Goal: Navigation & Orientation: Go to known website

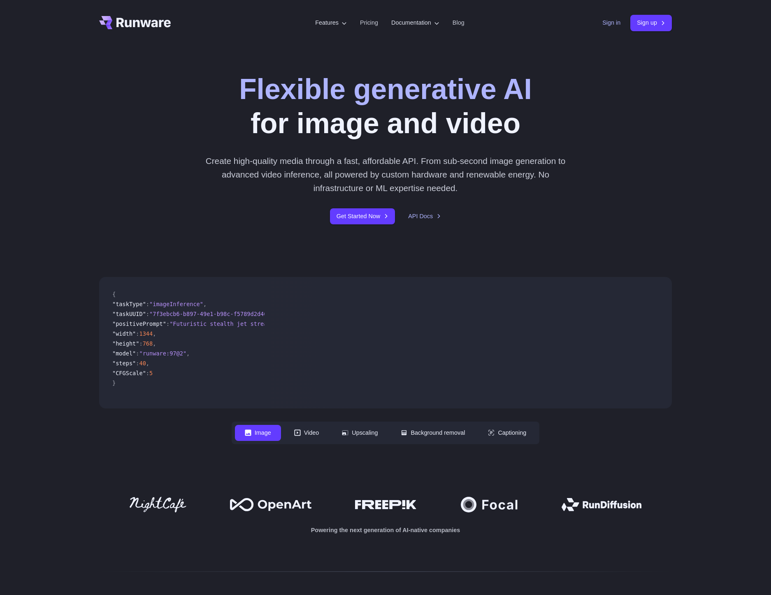
click at [602, 21] on link "Sign in" at bounding box center [611, 22] width 18 height 9
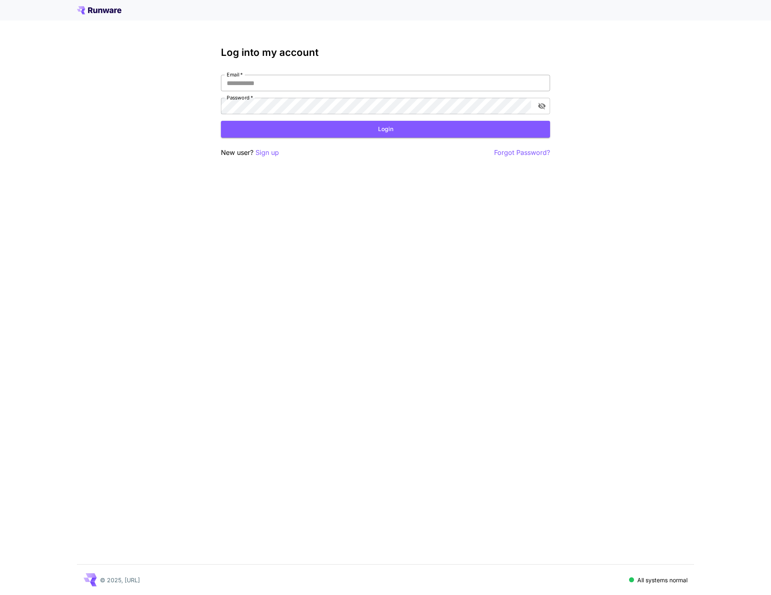
click at [302, 80] on input "Email   *" at bounding box center [385, 83] width 329 height 16
type input "**********"
click button "Login" at bounding box center [385, 129] width 329 height 17
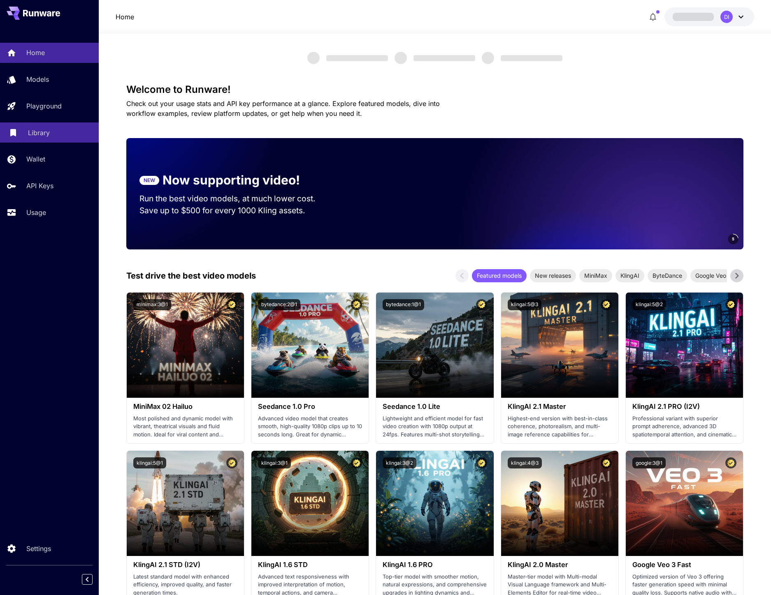
click at [34, 129] on p "Library" at bounding box center [39, 133] width 22 height 10
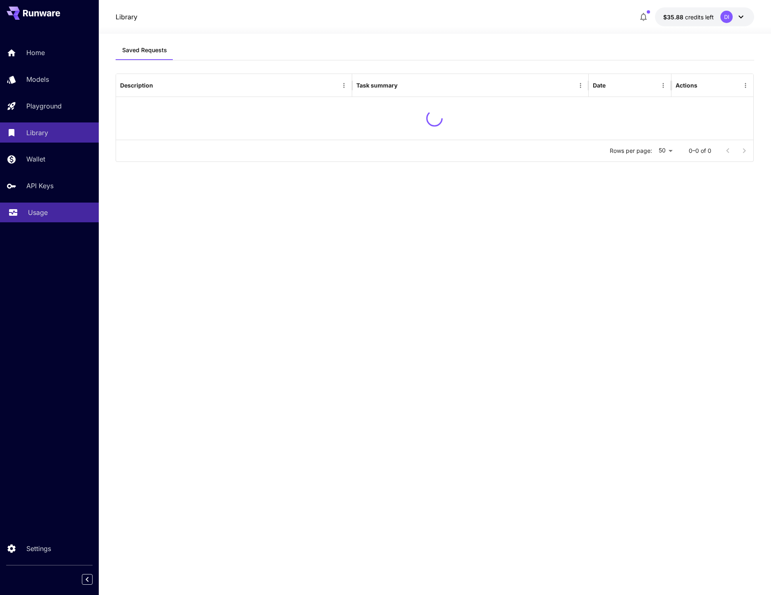
click at [39, 208] on link "Usage" at bounding box center [49, 213] width 99 height 20
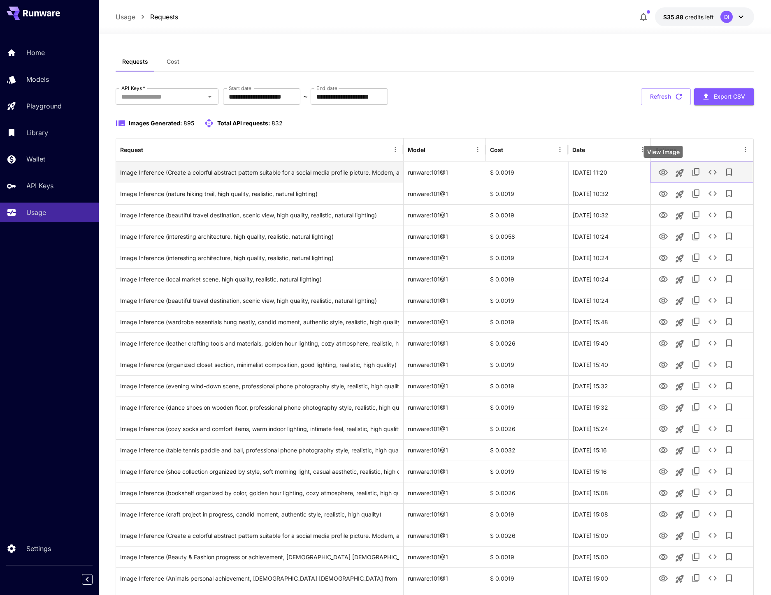
click at [661, 173] on icon "View Image" at bounding box center [662, 172] width 9 height 6
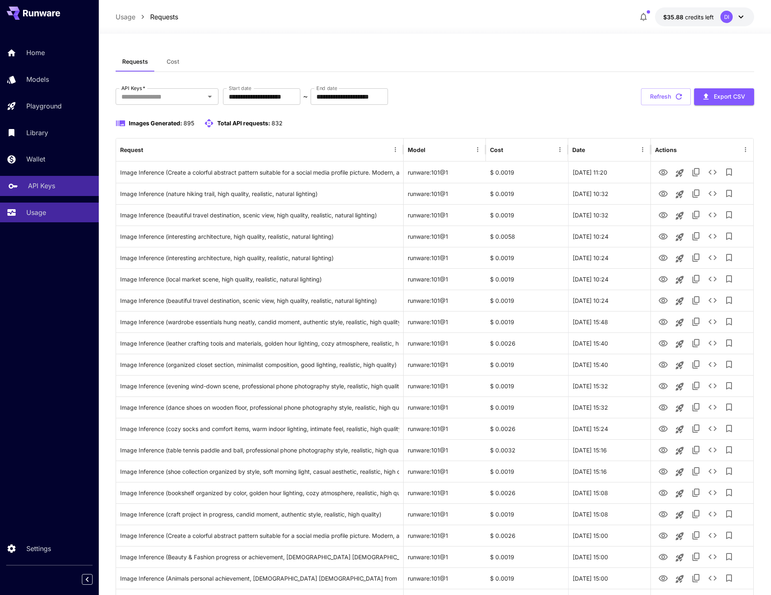
click at [49, 187] on p "API Keys" at bounding box center [41, 186] width 27 height 10
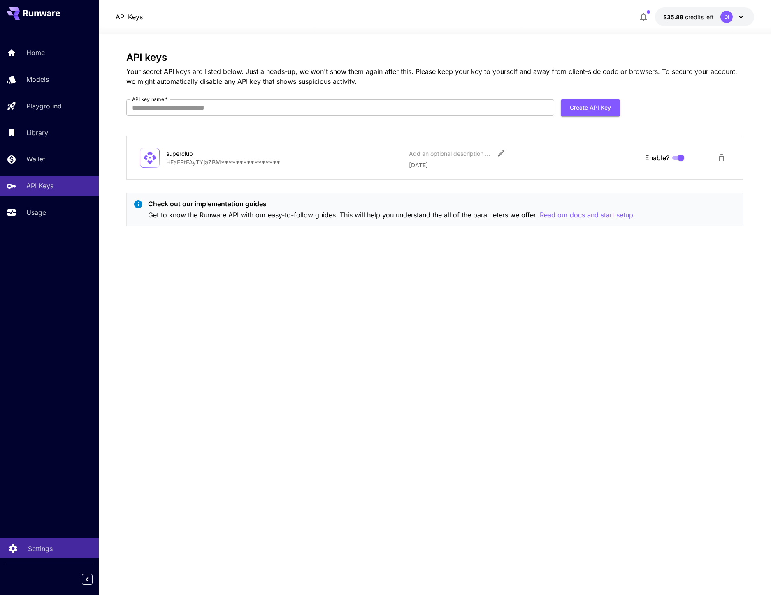
click at [42, 550] on p "Settings" at bounding box center [40, 549] width 25 height 10
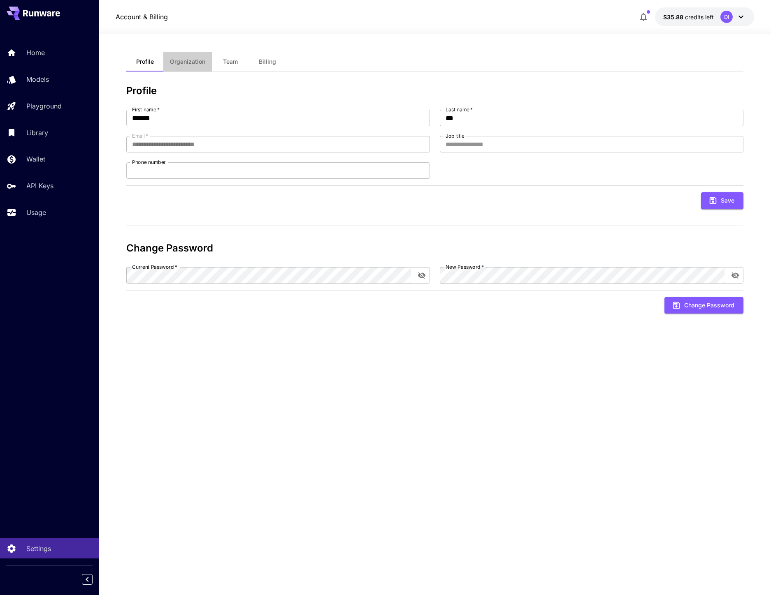
click at [186, 61] on span "Organization" at bounding box center [187, 61] width 35 height 7
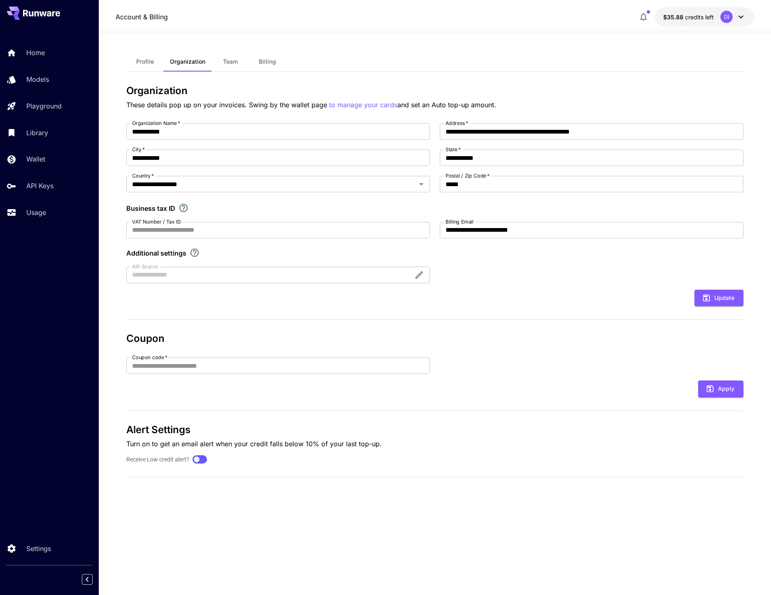
click at [225, 60] on span "Team" at bounding box center [230, 61] width 15 height 7
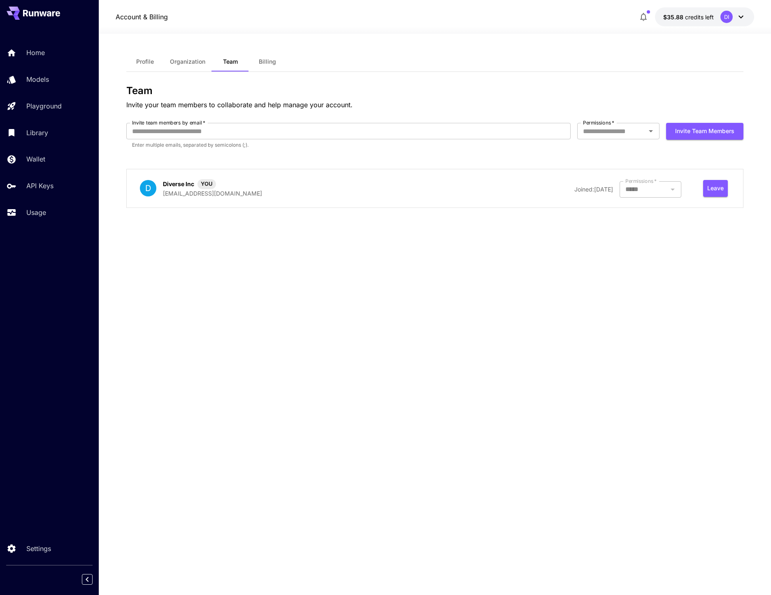
click at [255, 61] on button "Billing" at bounding box center [267, 62] width 37 height 20
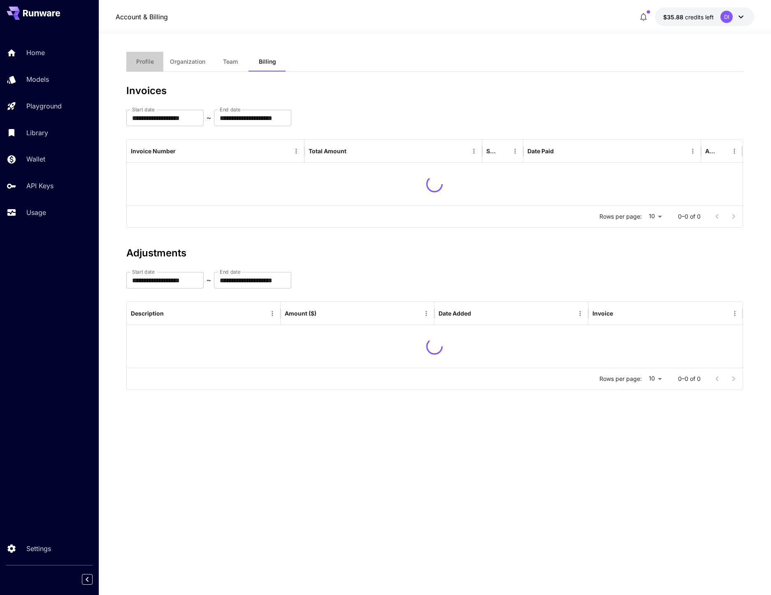
click at [148, 62] on span "Profile" at bounding box center [145, 61] width 18 height 7
